Goal: Find specific page/section: Find specific page/section

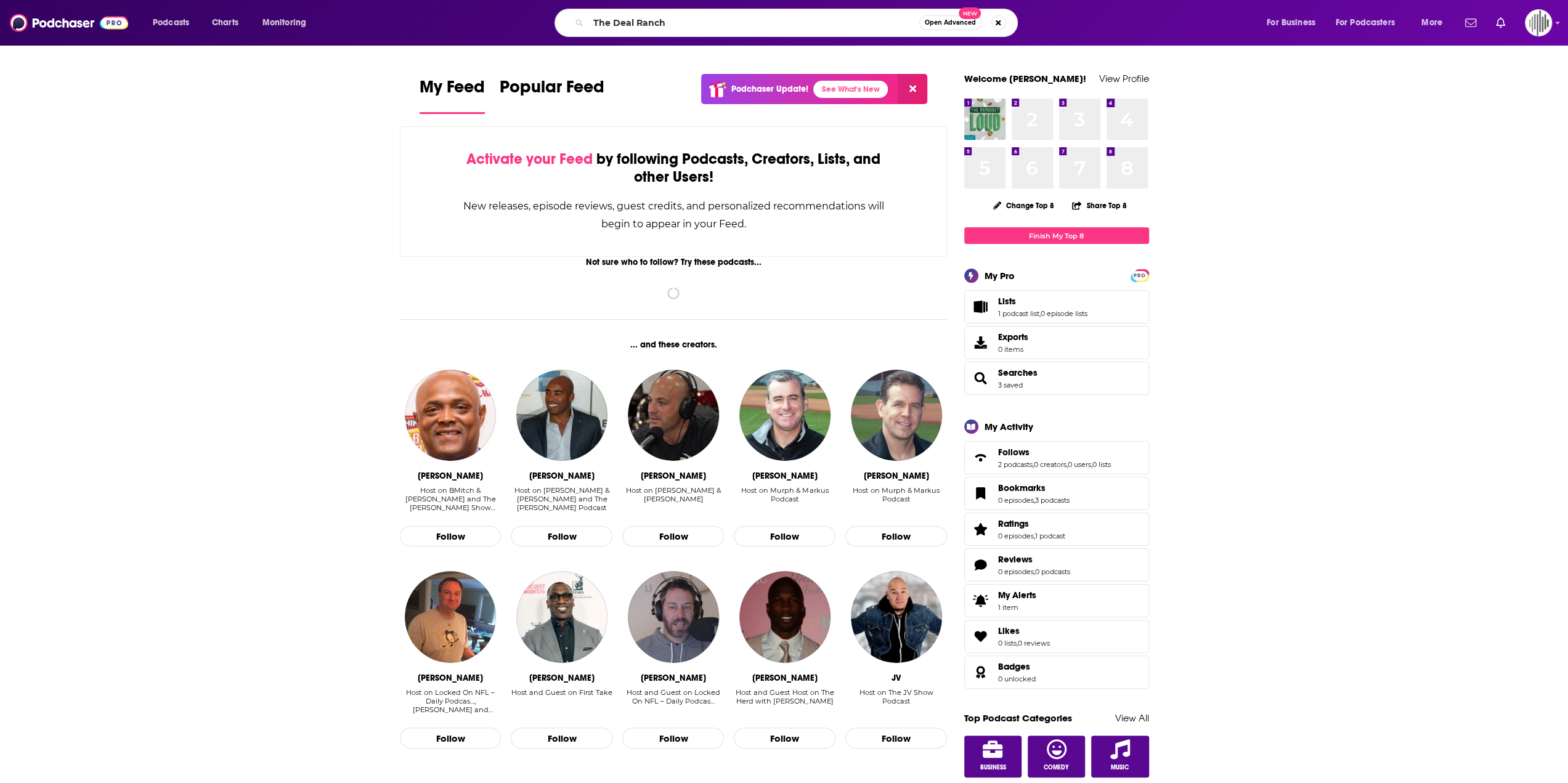
type input "The Deal Ranch"
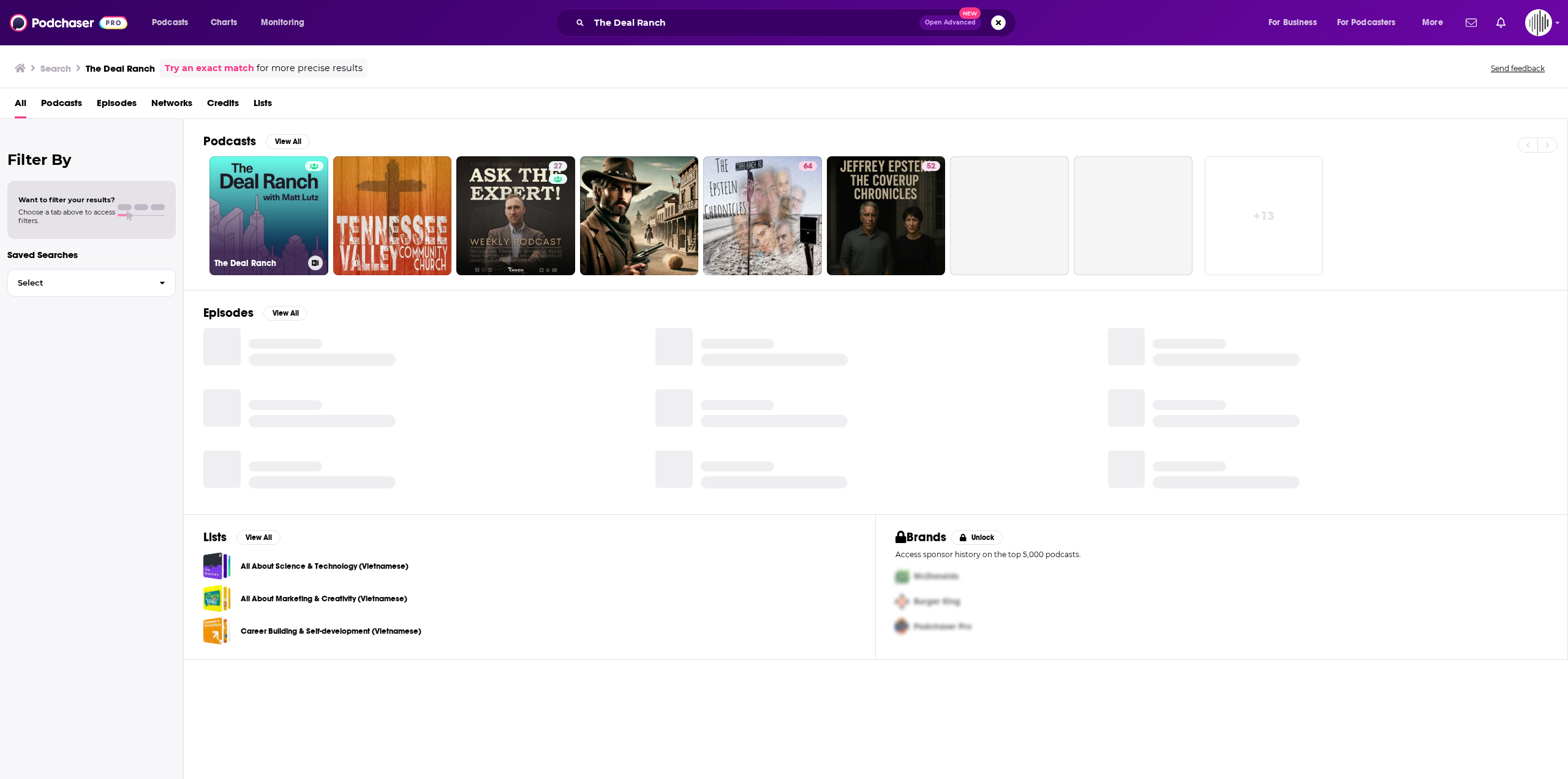
click at [240, 227] on link "The Deal Ranch" at bounding box center [269, 216] width 119 height 119
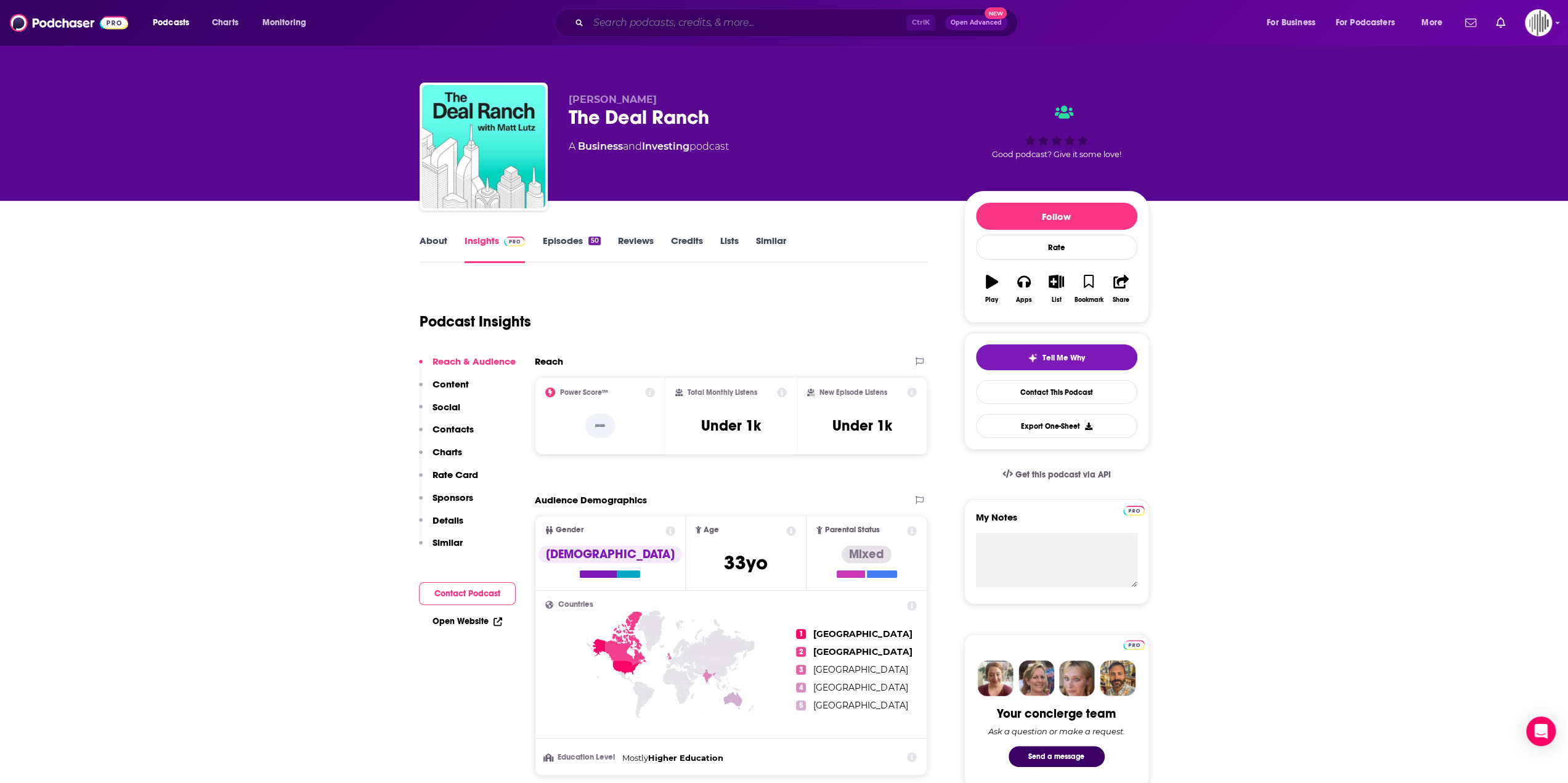
click at [727, 24] on input "Search podcasts, credits, & more..." at bounding box center [747, 22] width 318 height 19
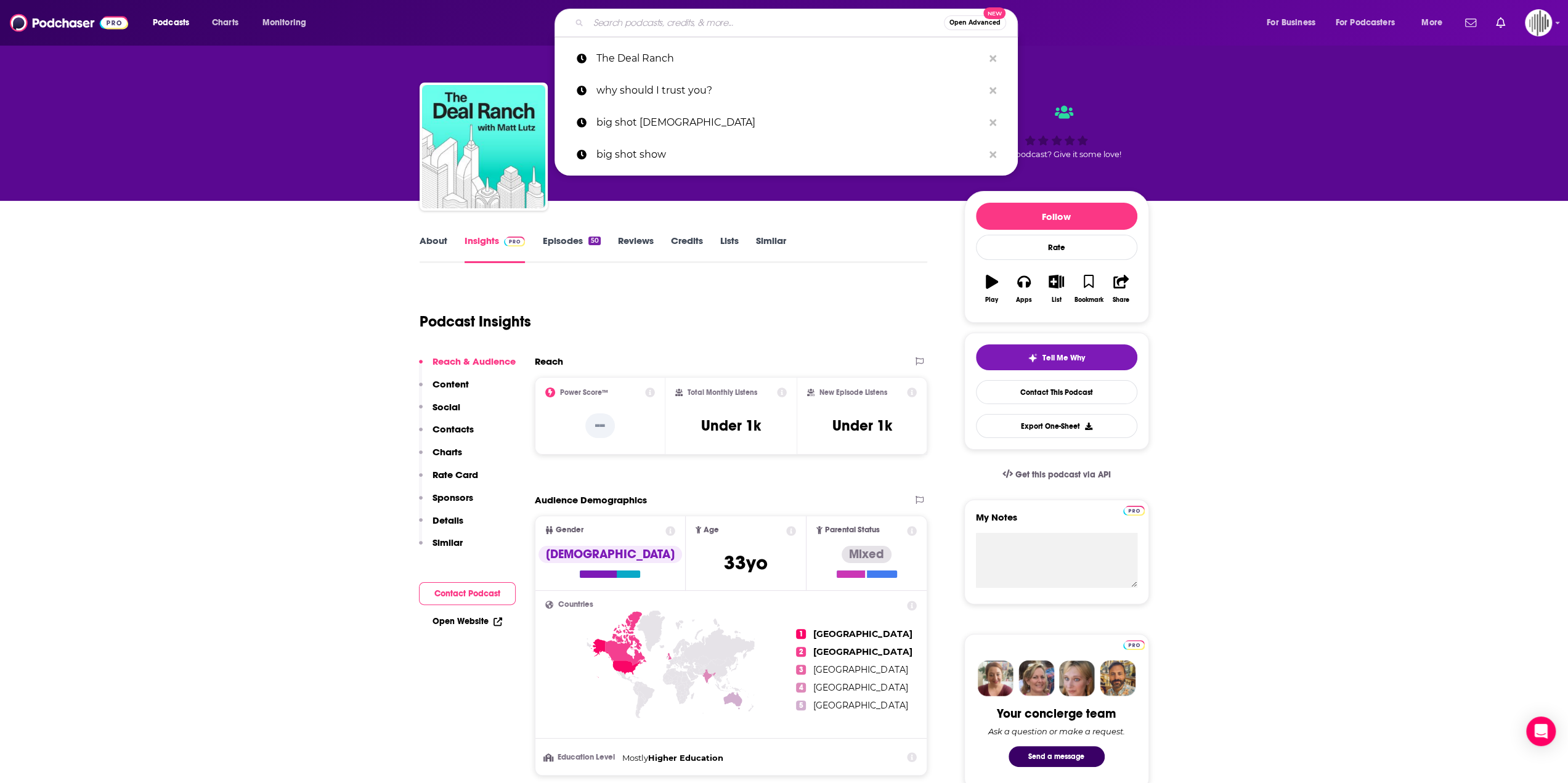
paste input "Inside the ICE House"
type input "Inside the ICE House"
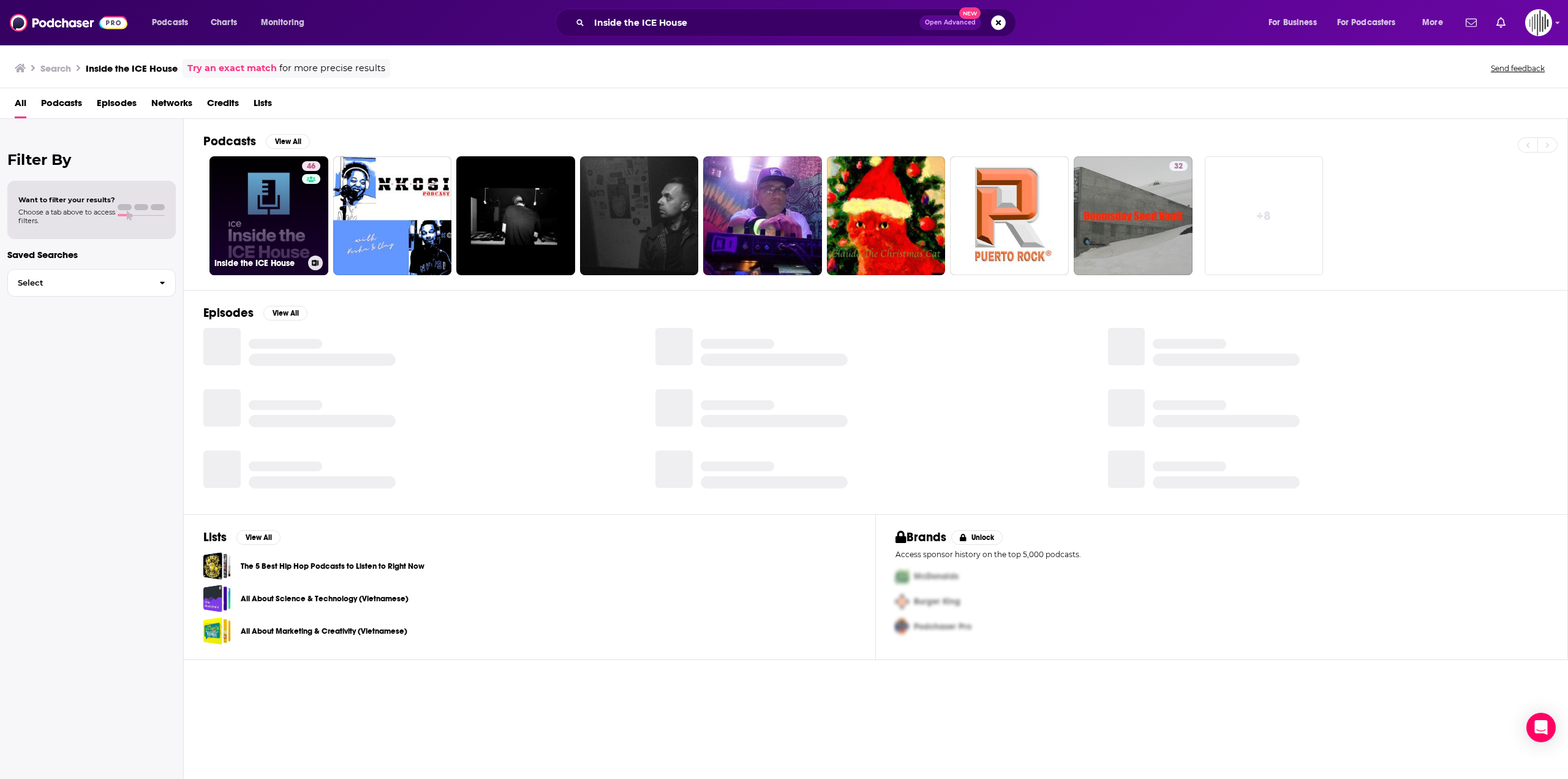
click at [239, 200] on link "46 Inside the ICE House" at bounding box center [269, 216] width 119 height 119
